Goal: Task Accomplishment & Management: Manage account settings

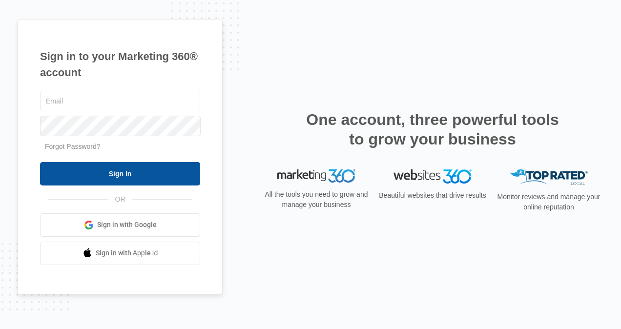
type input "[EMAIL_ADDRESS][DOMAIN_NAME]"
click at [134, 173] on input "Sign In" at bounding box center [120, 173] width 160 height 23
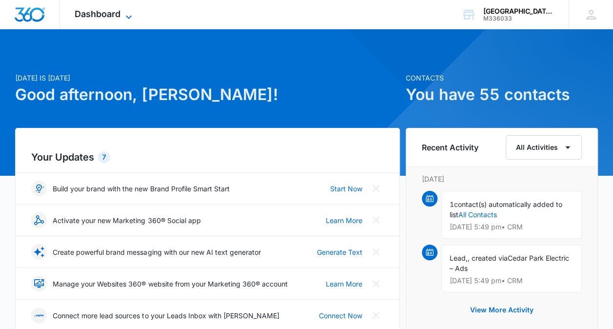
click at [104, 13] on span "Dashboard" at bounding box center [98, 14] width 46 height 10
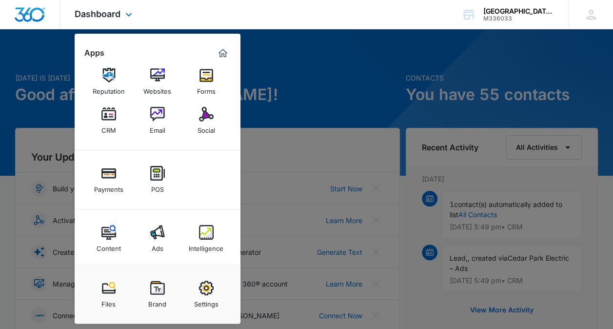
scroll to position [10, 0]
click at [156, 245] on div "Ads" at bounding box center [158, 245] width 12 height 13
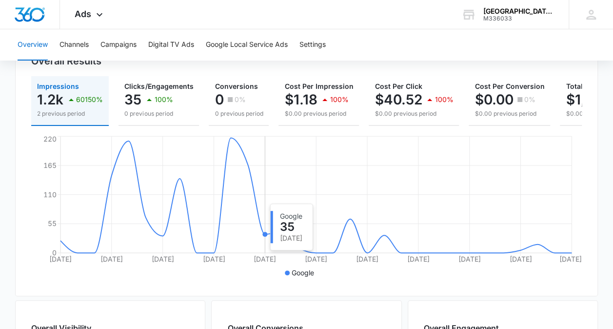
scroll to position [118, 0]
click at [94, 12] on icon at bounding box center [100, 17] width 12 height 12
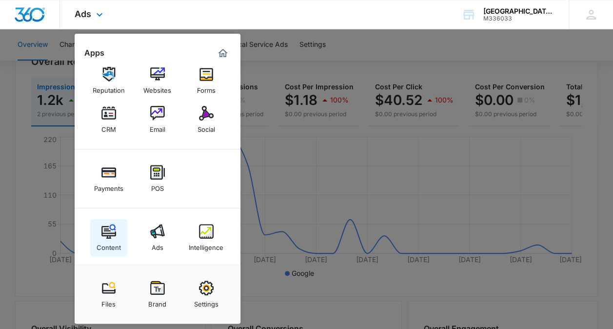
click at [107, 232] on img at bounding box center [109, 231] width 15 height 15
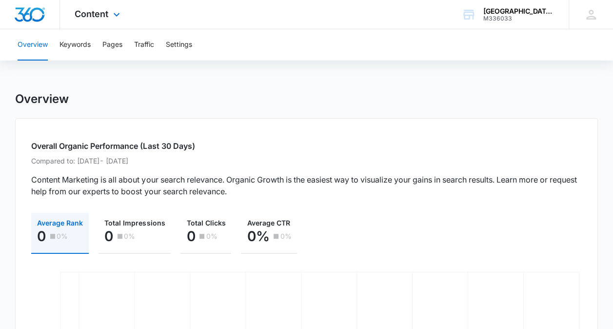
click at [108, 11] on div "Content Apps Reputation Websites Forms CRM Email Social Payments POS Content Ad…" at bounding box center [98, 14] width 77 height 29
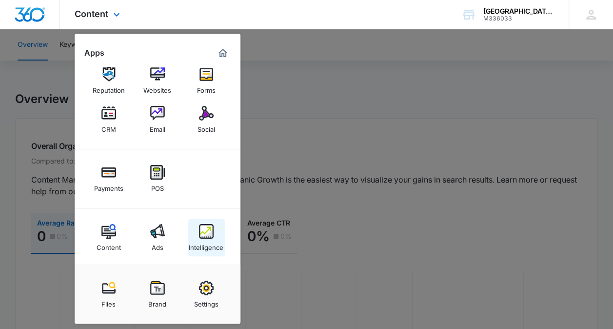
click at [204, 233] on img at bounding box center [206, 231] width 15 height 15
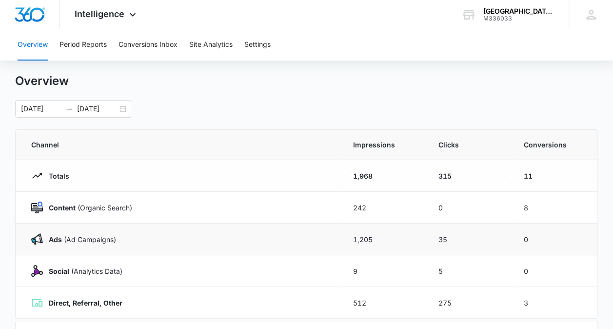
scroll to position [13, 0]
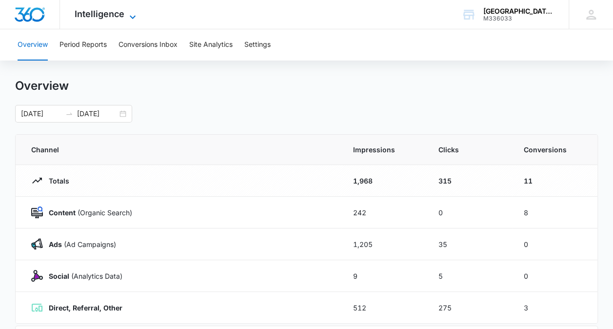
click at [118, 14] on span "Intelligence" at bounding box center [100, 14] width 50 height 10
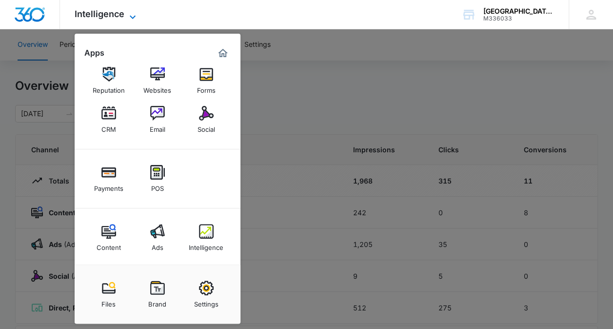
click at [115, 17] on span "Intelligence" at bounding box center [100, 14] width 50 height 10
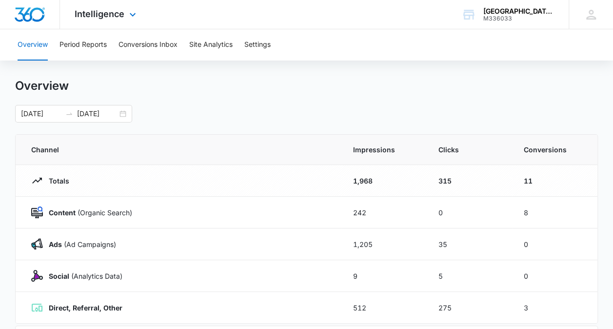
click at [121, 22] on div "Intelligence Apps Reputation Websites Forms CRM Email Social Payments POS Conte…" at bounding box center [106, 14] width 93 height 29
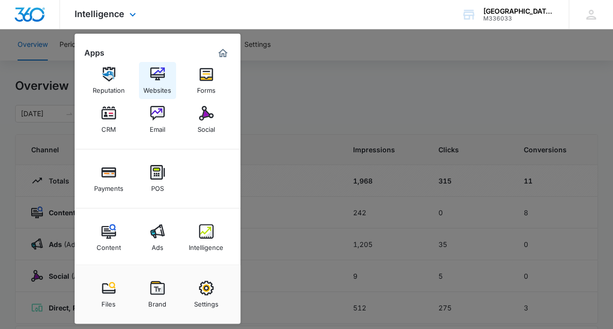
click at [158, 82] on div "Websites" at bounding box center [157, 88] width 28 height 13
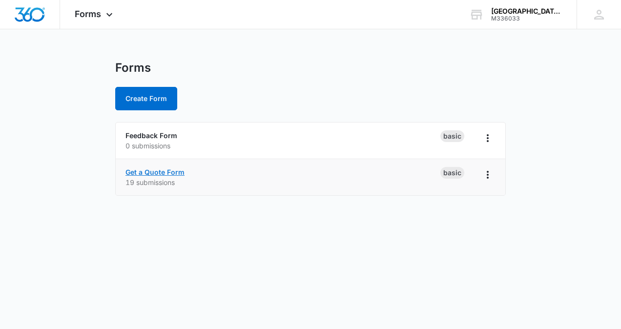
click at [153, 171] on link "Get a Quote Form" at bounding box center [154, 172] width 59 height 8
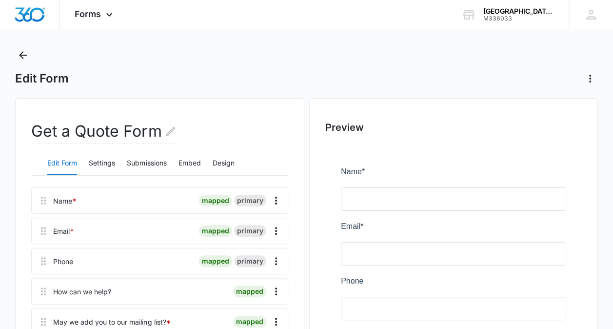
scroll to position [14, 0]
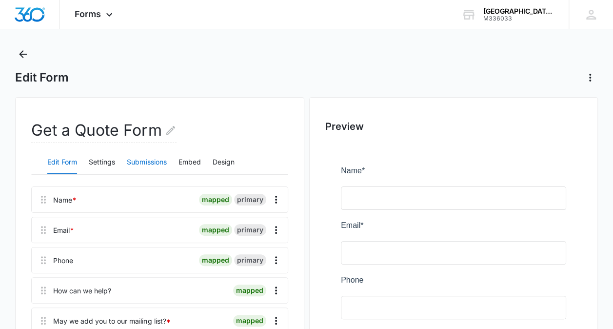
click at [142, 162] on button "Submissions" at bounding box center [147, 162] width 40 height 23
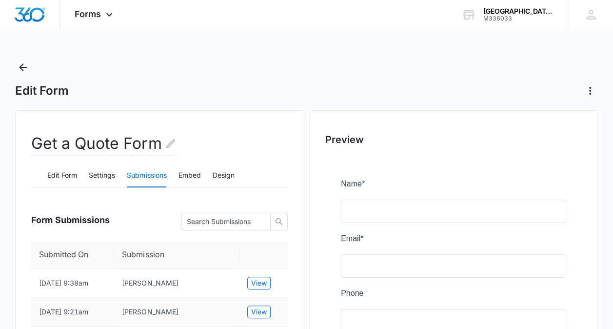
scroll to position [0, 0]
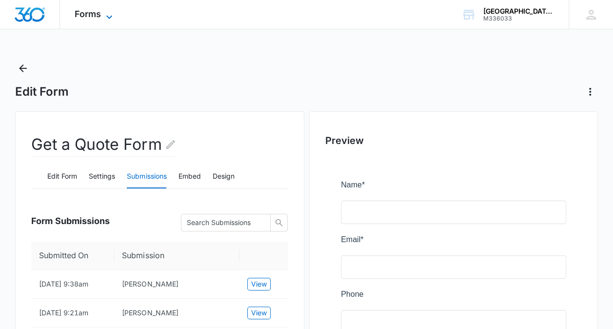
click at [84, 13] on span "Forms" at bounding box center [88, 14] width 26 height 10
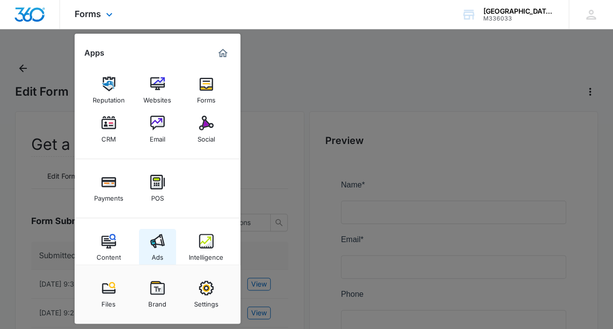
click at [158, 242] on img at bounding box center [157, 241] width 15 height 15
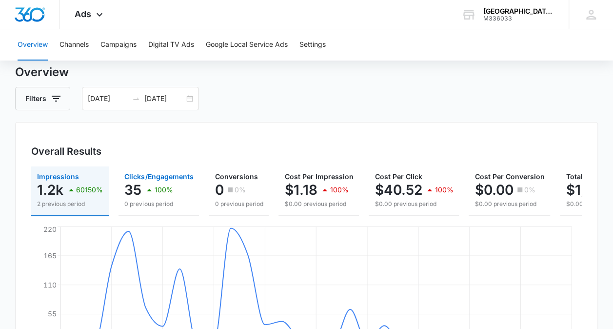
scroll to position [29, 0]
